Goal: Task Accomplishment & Management: Complete application form

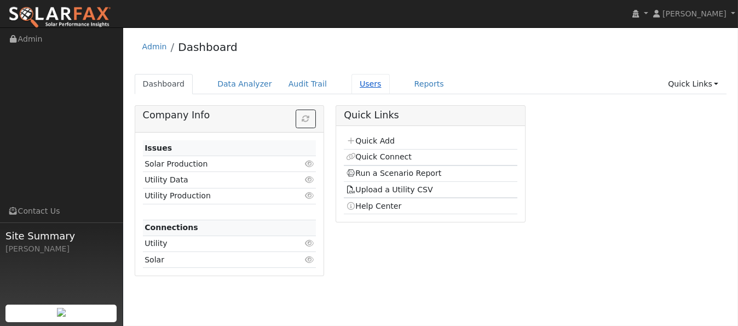
click at [354, 83] on link "Users" at bounding box center [371, 84] width 38 height 20
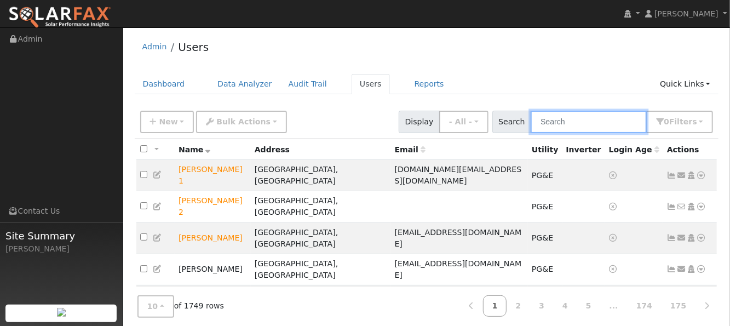
click at [583, 123] on input "text" at bounding box center [589, 122] width 116 height 22
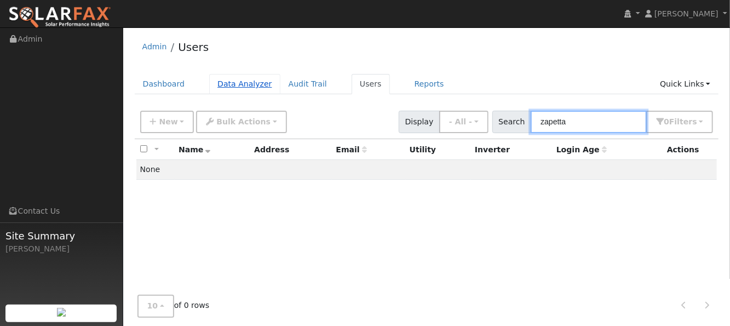
type input "zapetta"
click at [240, 88] on link "Data Analyzer" at bounding box center [244, 84] width 71 height 20
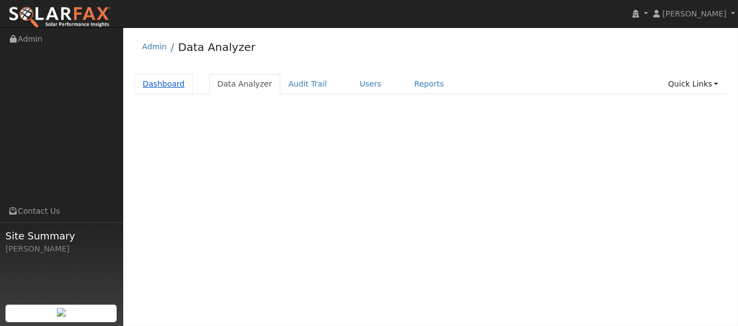
click at [173, 83] on link "Dashboard" at bounding box center [164, 84] width 59 height 20
click at [174, 87] on link "Dashboard" at bounding box center [164, 84] width 59 height 20
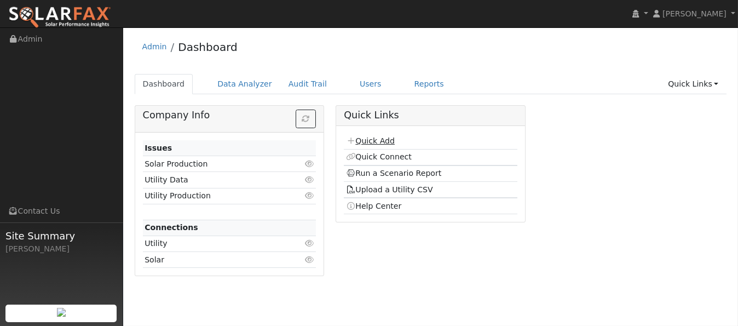
click at [385, 143] on link "Quick Add" at bounding box center [370, 140] width 49 height 9
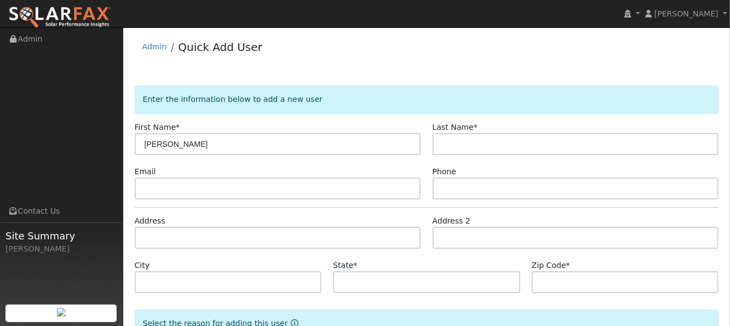
type input "Tom"
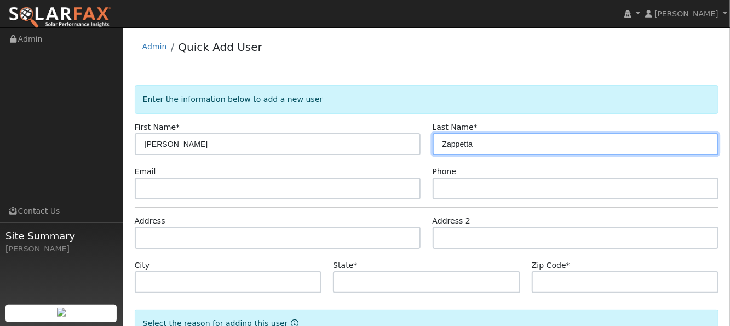
type input "Zappetta"
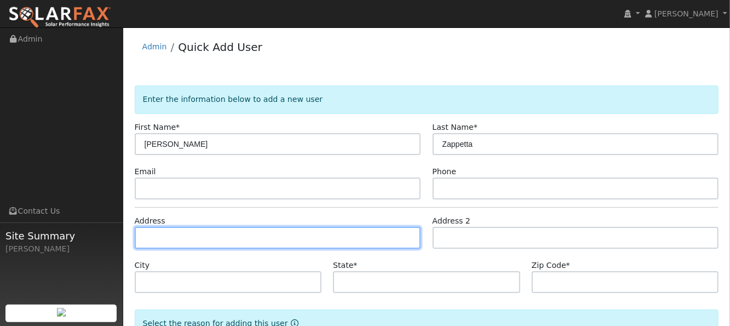
click at [219, 238] on input "text" at bounding box center [278, 238] width 286 height 22
type input "239 Aldridge Road"
type input "Vacaville"
type input "CA"
type input "95688"
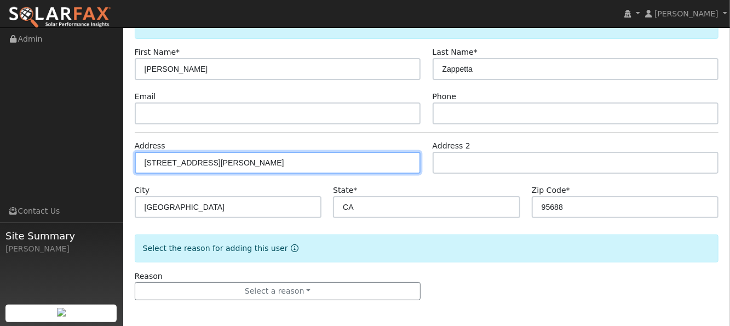
scroll to position [76, 0]
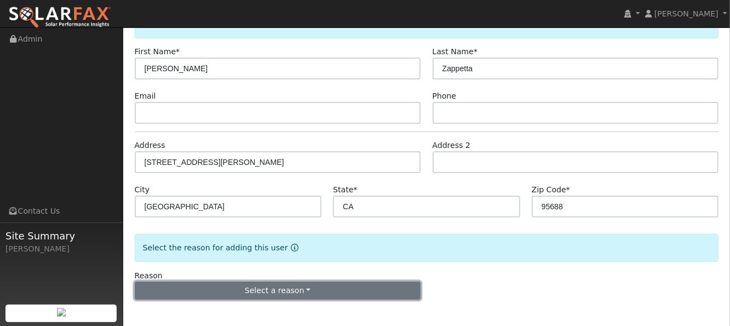
click at [324, 287] on button "Select a reason" at bounding box center [278, 291] width 286 height 19
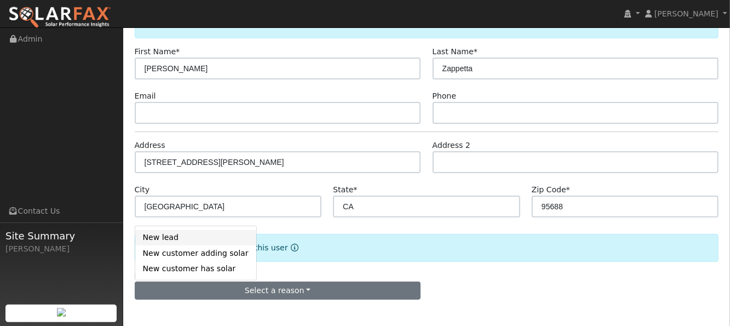
click at [176, 240] on link "New lead" at bounding box center [195, 237] width 121 height 15
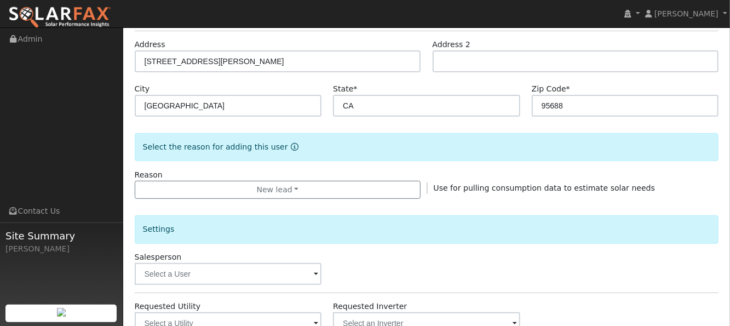
scroll to position [221, 0]
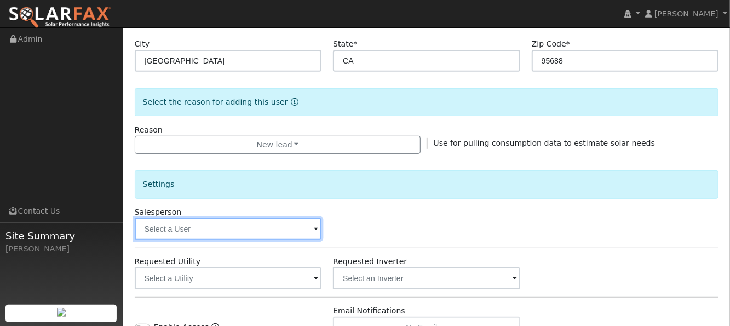
click at [187, 228] on input "text" at bounding box center [228, 229] width 187 height 22
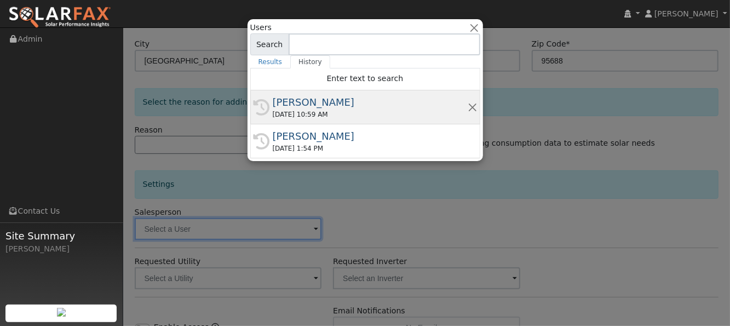
click at [329, 103] on div "[PERSON_NAME]" at bounding box center [370, 102] width 195 height 15
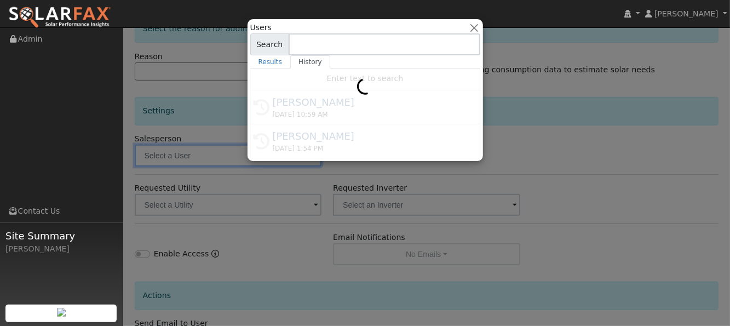
type input "[PERSON_NAME]"
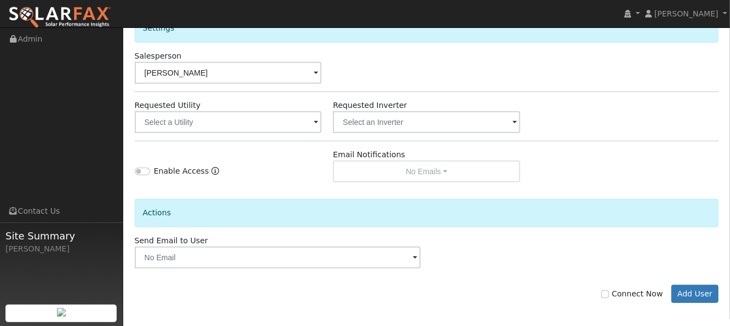
scroll to position [380, 0]
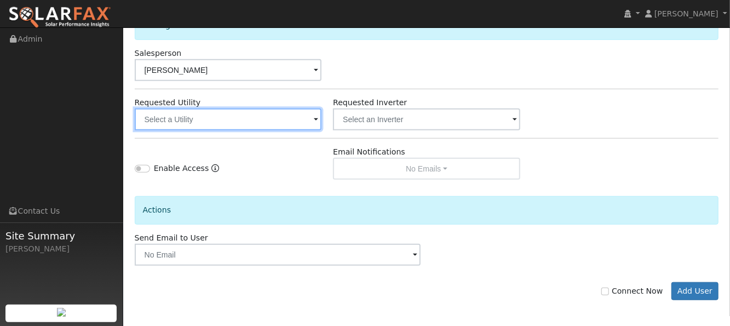
click at [257, 120] on input "text" at bounding box center [228, 119] width 187 height 22
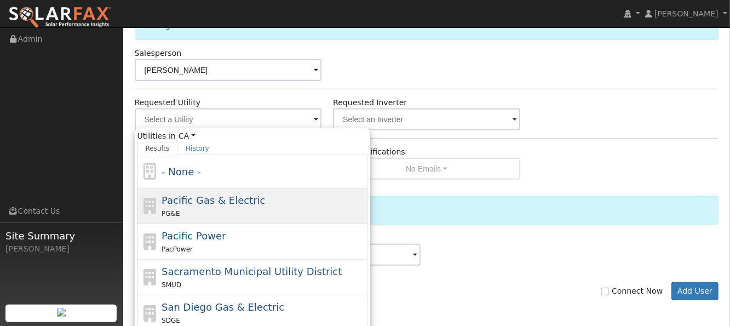
click at [220, 196] on span "Pacific Gas & Electric" at bounding box center [214, 200] width 104 height 12
type input "Pacific Gas & Electric"
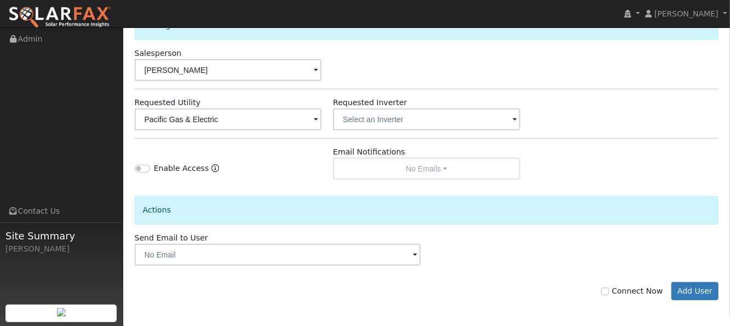
click at [609, 293] on div "Connect Now Add User" at bounding box center [427, 291] width 596 height 19
click at [609, 289] on input "Connect Now" at bounding box center [605, 292] width 8 height 8
checkbox input "true"
click at [693, 293] on button "Add User" at bounding box center [696, 291] width 48 height 19
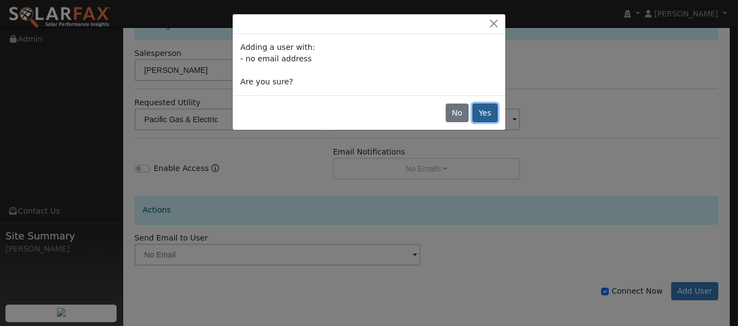
click at [484, 118] on button "Yes" at bounding box center [485, 113] width 25 height 19
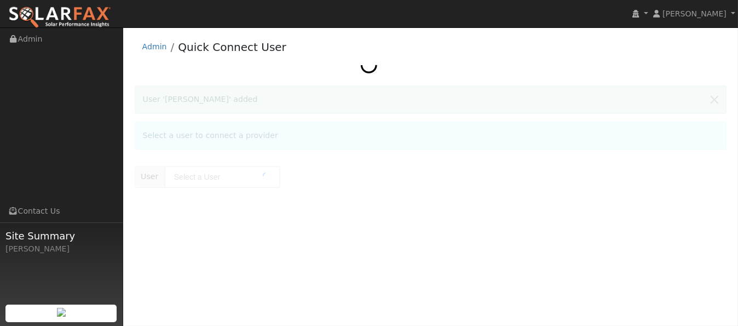
type input "[PERSON_NAME]"
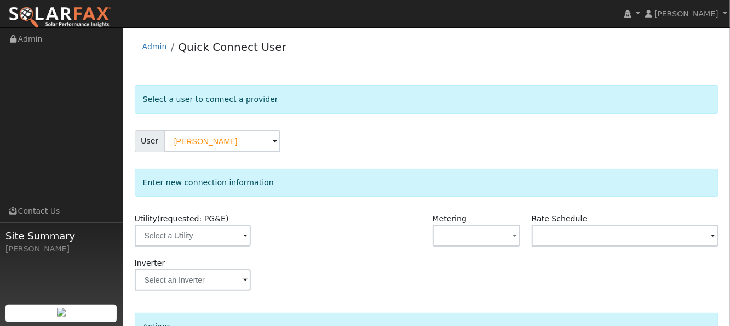
click at [343, 240] on div at bounding box center [377, 235] width 99 height 44
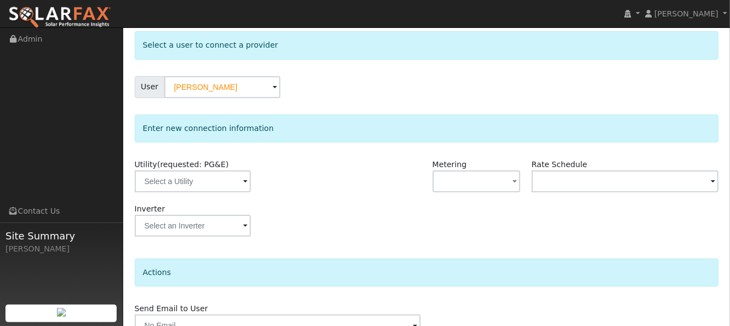
scroll to position [73, 0]
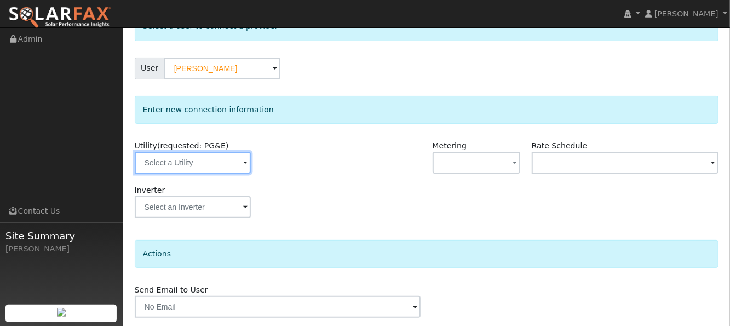
click at [231, 169] on input "text" at bounding box center [193, 163] width 116 height 22
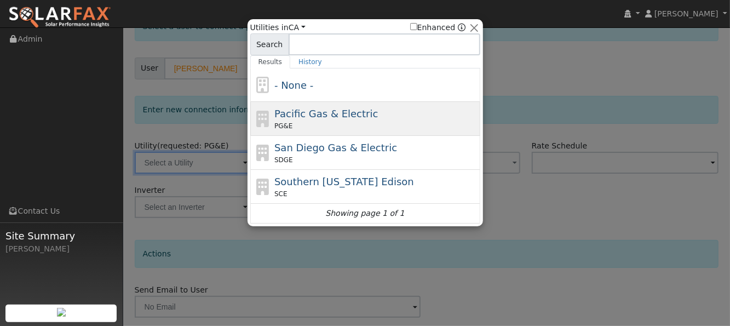
click at [328, 125] on div "PG&E" at bounding box center [375, 126] width 203 height 10
type input "PG&E"
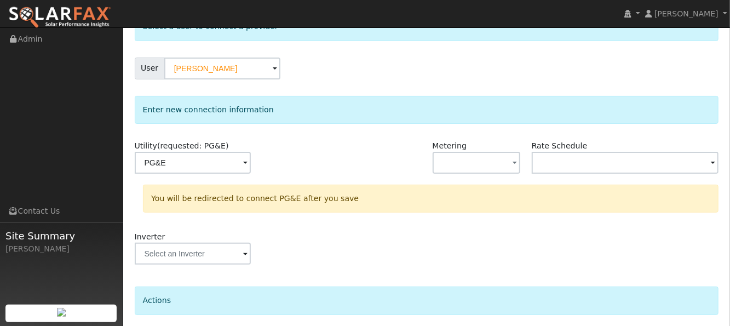
click at [372, 159] on div at bounding box center [377, 162] width 99 height 44
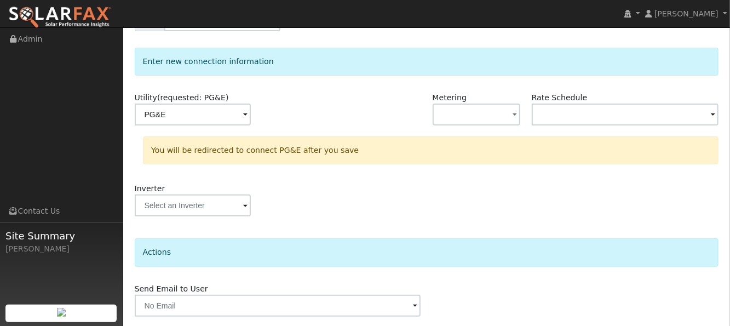
scroll to position [156, 0]
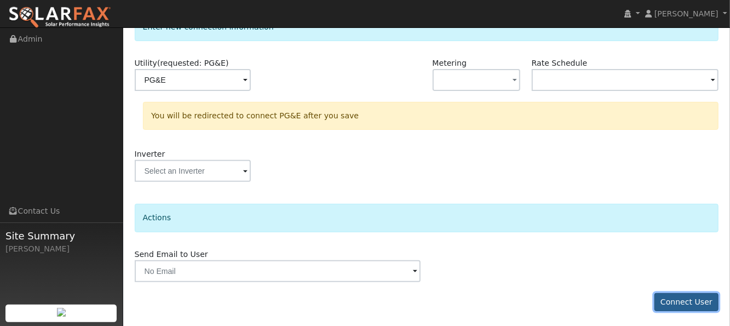
click at [687, 295] on button "Connect User" at bounding box center [687, 302] width 65 height 19
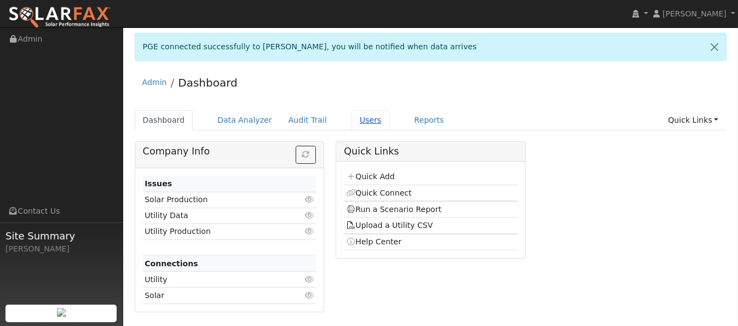
click at [359, 123] on link "Users" at bounding box center [371, 120] width 38 height 20
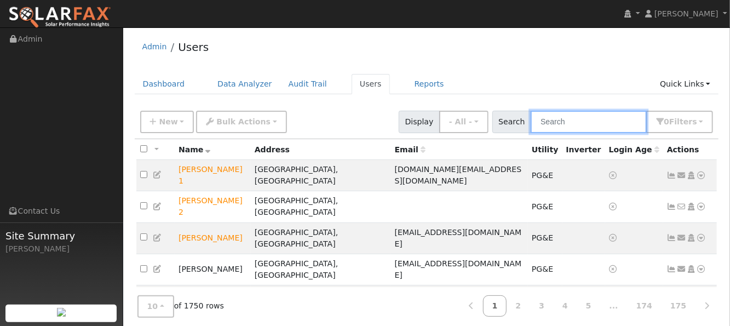
click at [595, 124] on input "text" at bounding box center [589, 122] width 116 height 22
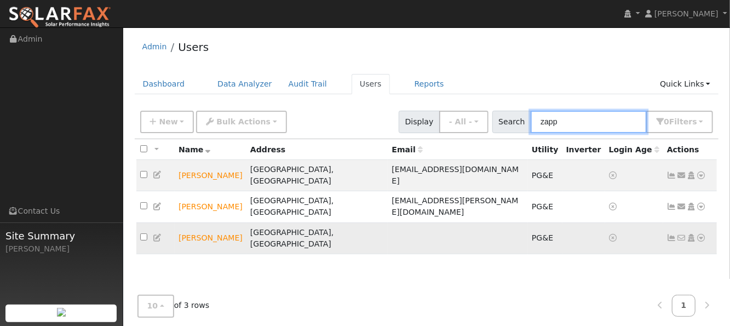
type input "zapp"
click at [703, 234] on icon at bounding box center [702, 238] width 10 height 8
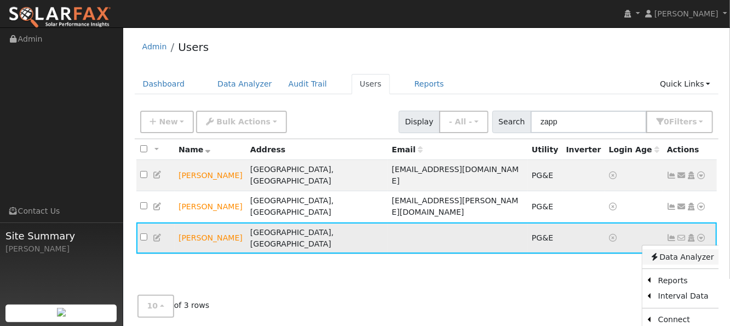
click at [667, 249] on link "Data Analyzer" at bounding box center [682, 256] width 79 height 15
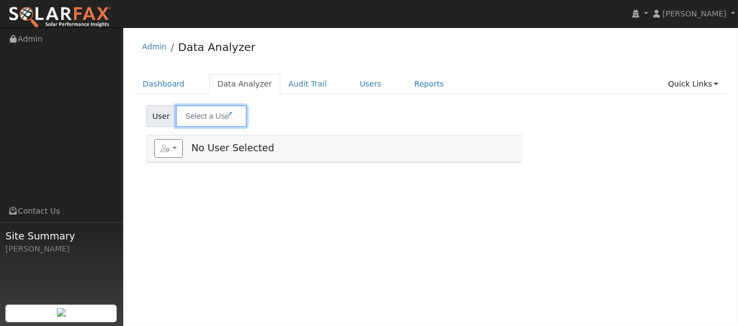
type input "[PERSON_NAME]"
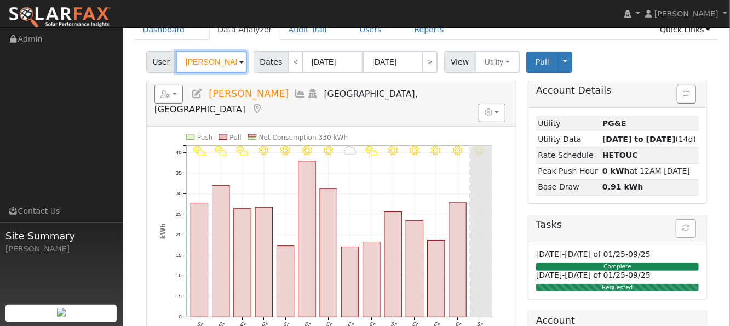
scroll to position [73, 0]
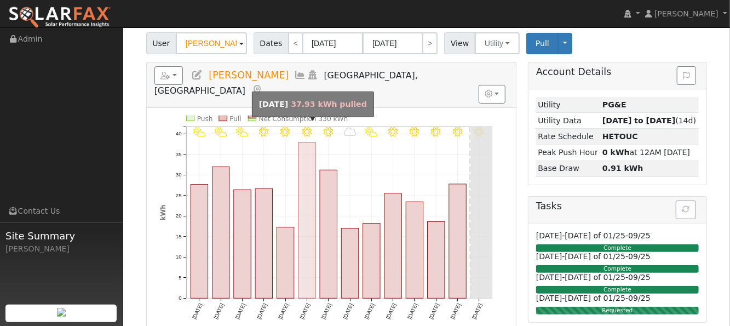
click at [303, 261] on rect "onclick=""" at bounding box center [307, 220] width 17 height 156
type input "[DATE]"
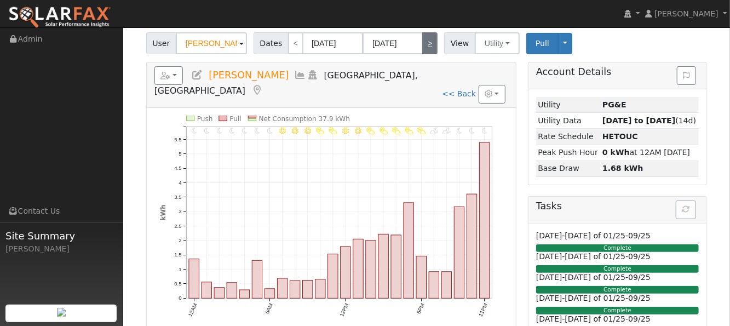
click at [424, 44] on link ">" at bounding box center [429, 43] width 15 height 22
type input "[DATE]"
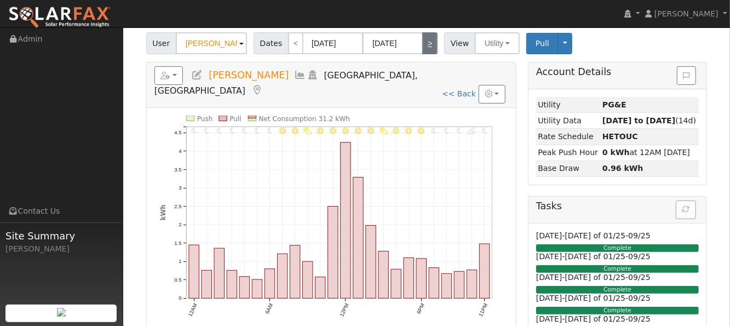
click at [423, 44] on link ">" at bounding box center [429, 43] width 15 height 22
type input "[DATE]"
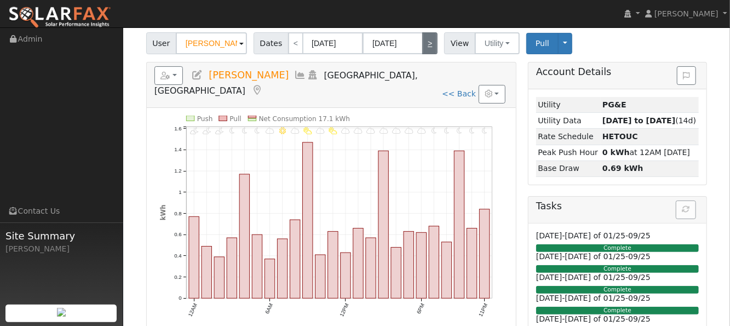
click at [422, 43] on link ">" at bounding box center [429, 43] width 15 height 22
type input "[DATE]"
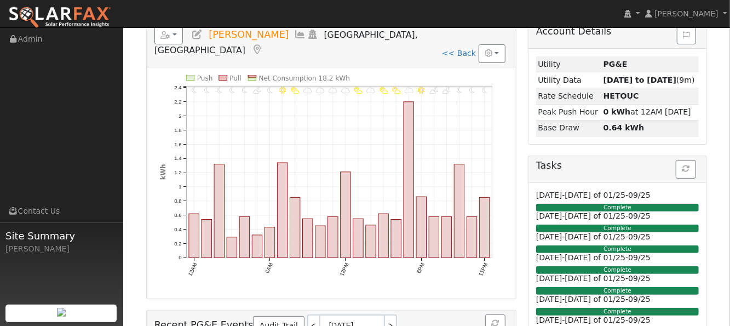
scroll to position [0, 0]
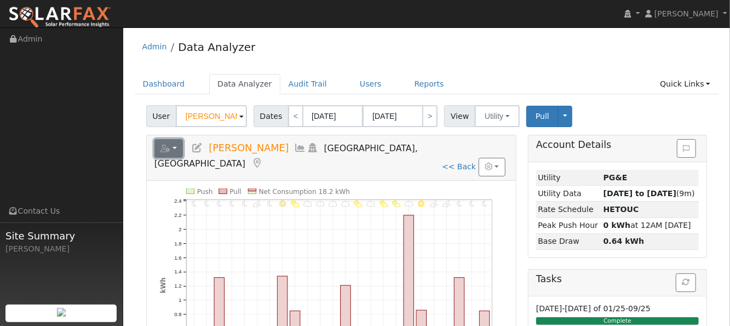
click at [165, 148] on icon "button" at bounding box center [165, 149] width 10 height 8
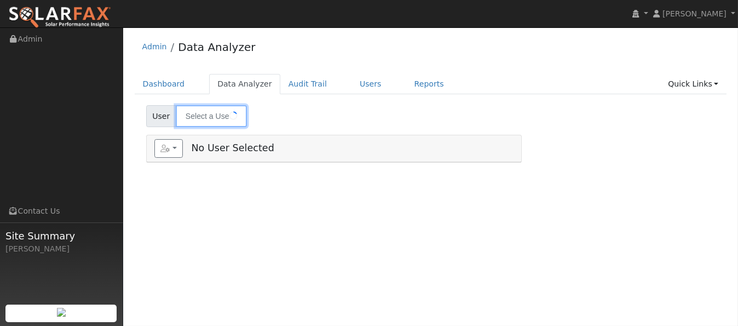
type input "[PERSON_NAME]"
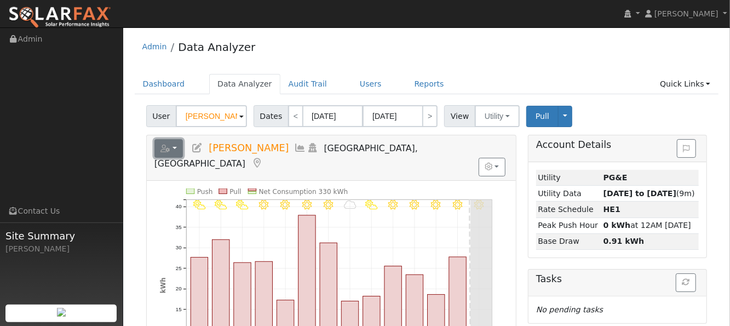
click at [167, 151] on icon "button" at bounding box center [165, 149] width 10 height 8
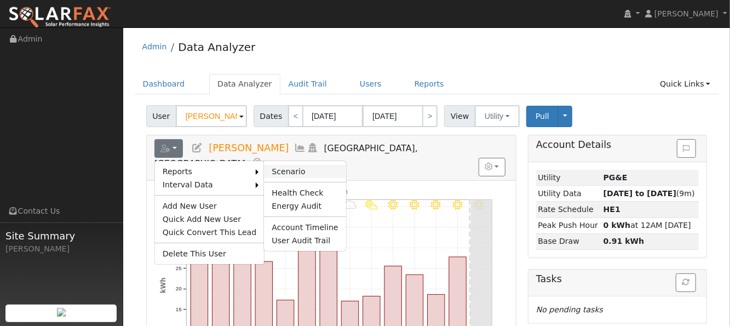
click at [308, 167] on link "Scenario" at bounding box center [305, 171] width 82 height 13
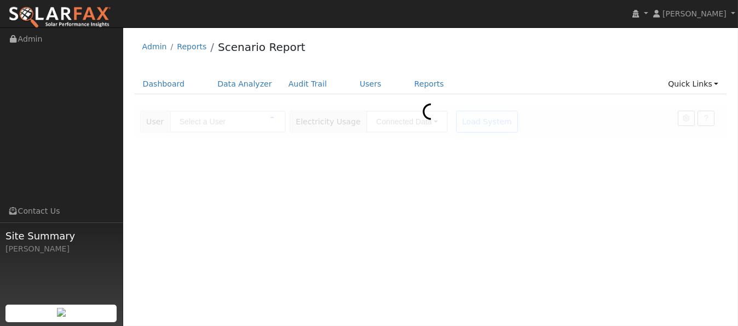
type input "[PERSON_NAME]"
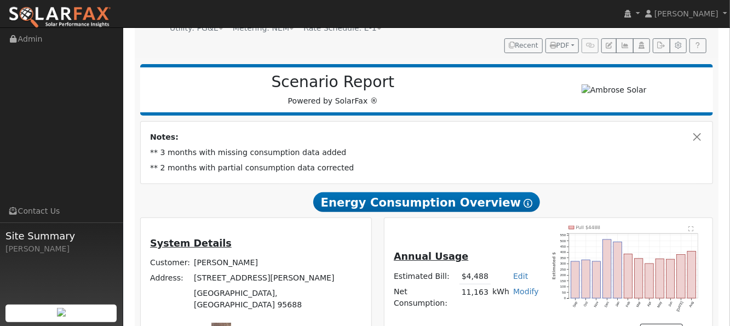
scroll to position [73, 0]
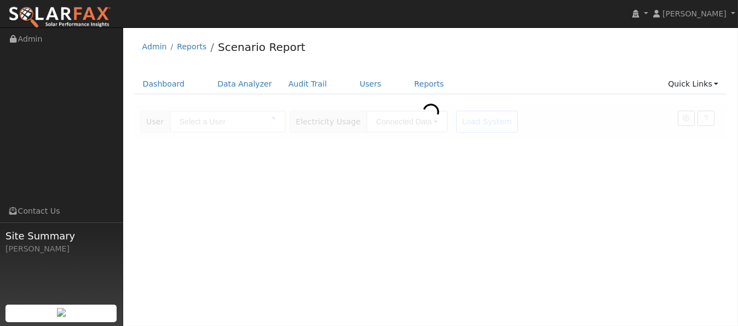
type input "[PERSON_NAME]"
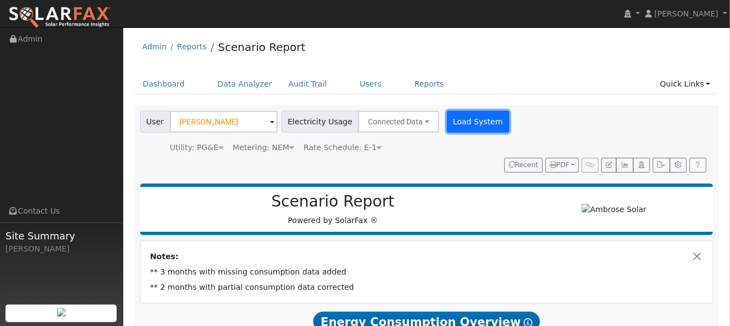
click at [469, 120] on button "Load System" at bounding box center [478, 122] width 62 height 22
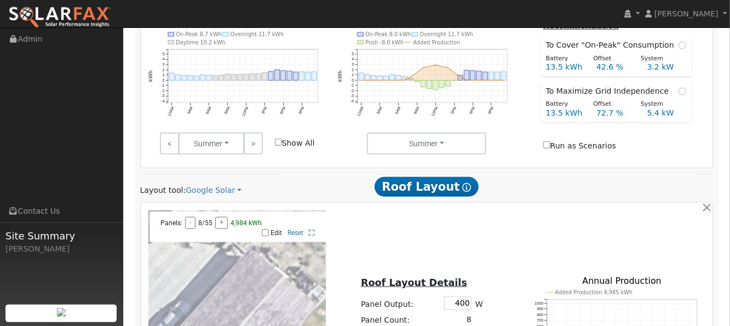
scroll to position [511, 0]
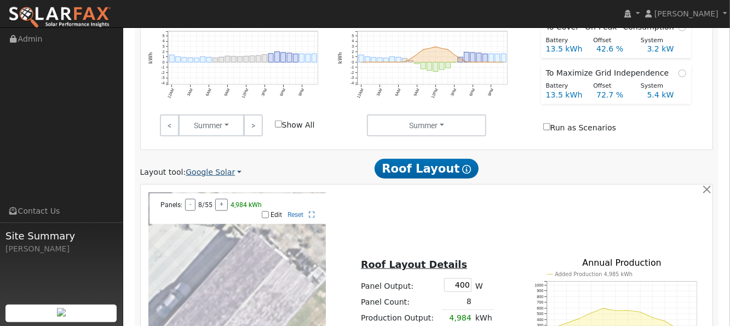
click at [215, 167] on link "Google Solar" at bounding box center [214, 173] width 56 height 12
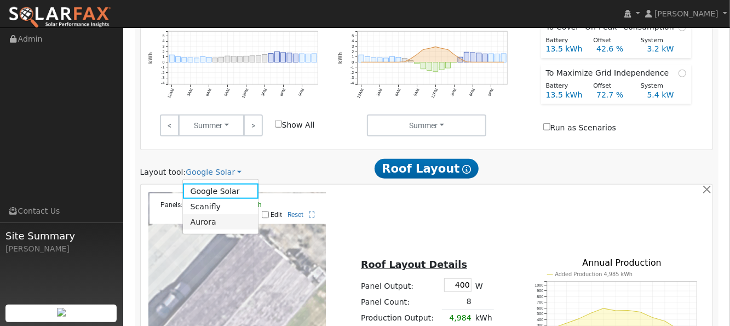
click at [204, 214] on link "Aurora" at bounding box center [221, 221] width 76 height 15
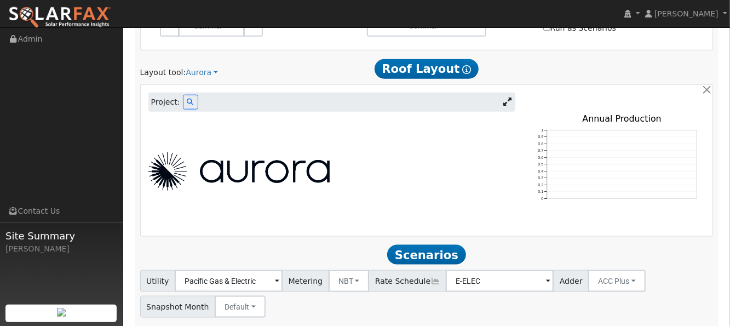
scroll to position [584, 0]
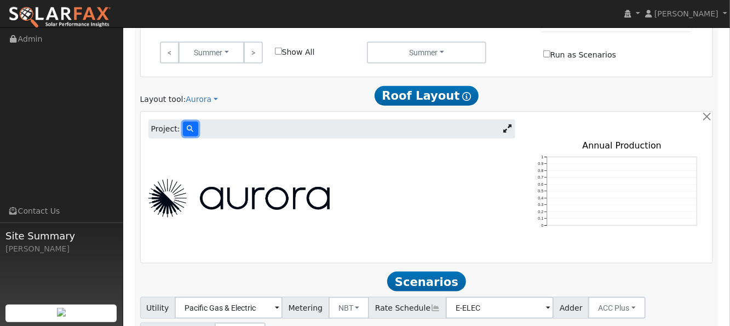
click at [187, 125] on icon at bounding box center [190, 128] width 7 height 7
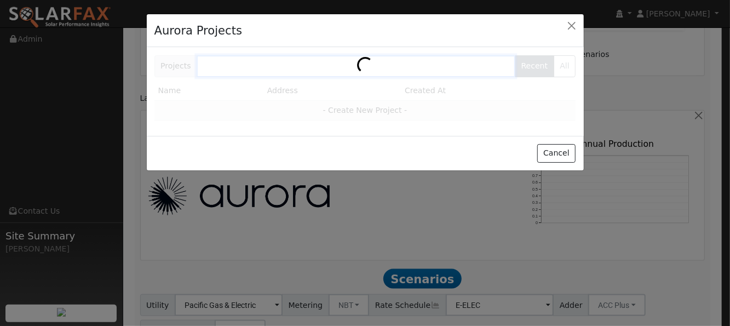
scroll to position [584, 0]
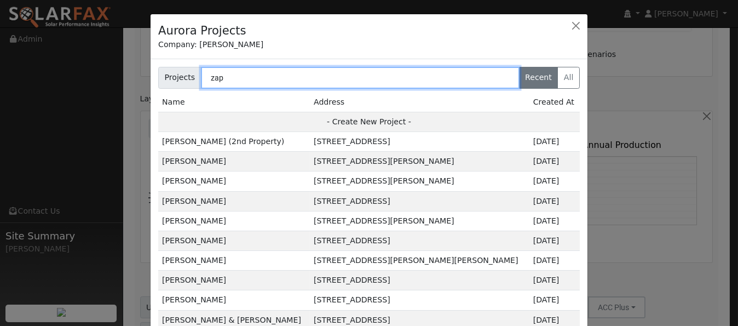
type input "zapp"
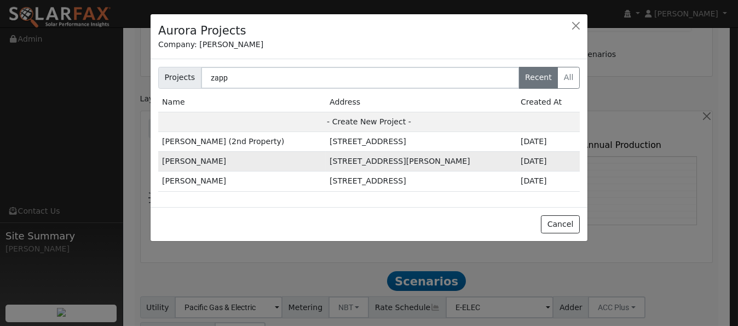
click at [188, 163] on td "[PERSON_NAME]" at bounding box center [242, 162] width 168 height 20
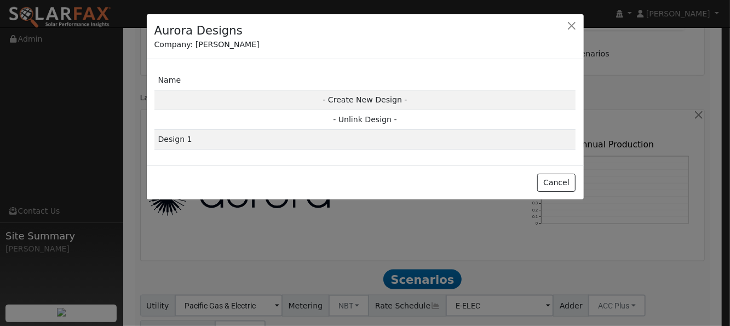
scroll to position [585, 0]
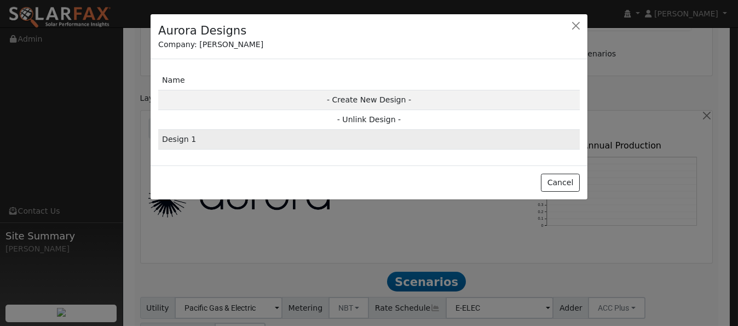
click at [177, 140] on td "Design 1" at bounding box center [369, 140] width 422 height 20
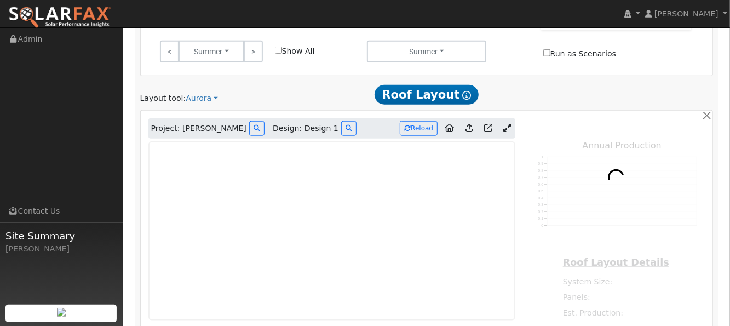
type input "0"
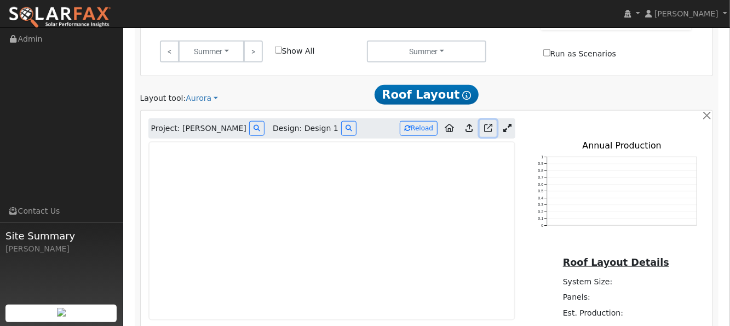
click at [491, 124] on icon at bounding box center [488, 128] width 8 height 8
click at [490, 124] on icon at bounding box center [488, 128] width 8 height 8
click at [470, 124] on icon at bounding box center [469, 128] width 7 height 8
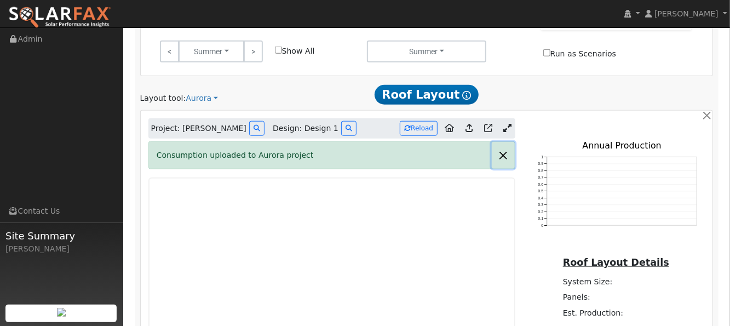
click at [502, 142] on button "button" at bounding box center [503, 155] width 23 height 27
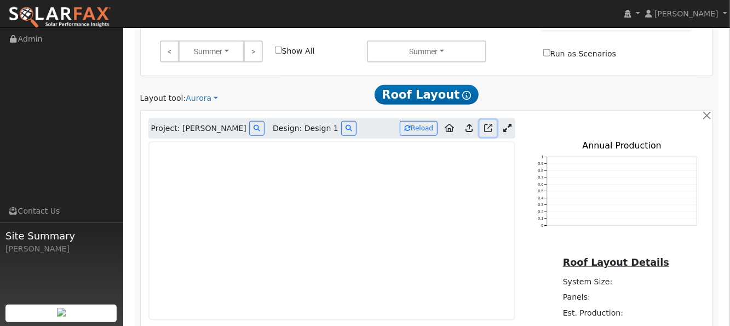
click at [488, 124] on icon at bounding box center [488, 128] width 8 height 8
click at [508, 124] on icon at bounding box center [507, 128] width 8 height 8
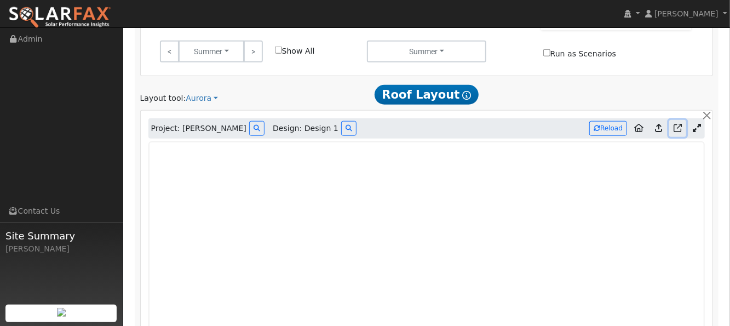
click at [679, 124] on icon at bounding box center [678, 128] width 8 height 8
